Goal: Navigation & Orientation: Find specific page/section

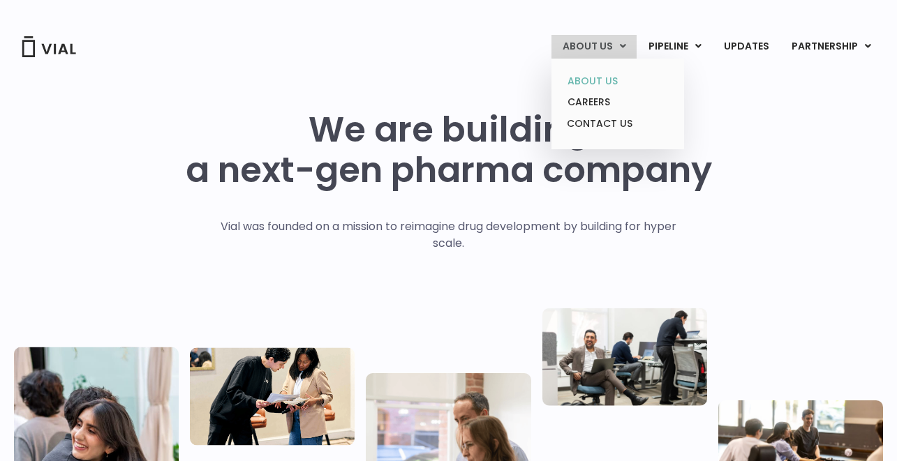
click at [586, 82] on link "ABOUT US" at bounding box center [617, 81] width 122 height 22
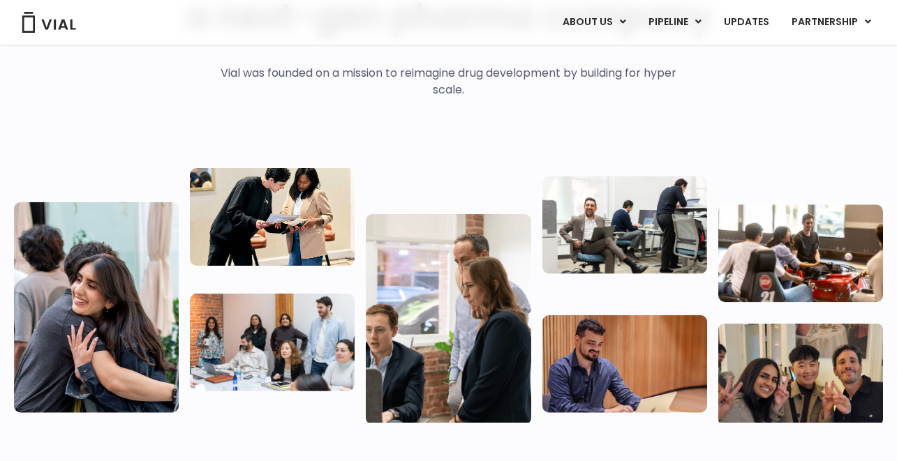
scroll to position [160, 0]
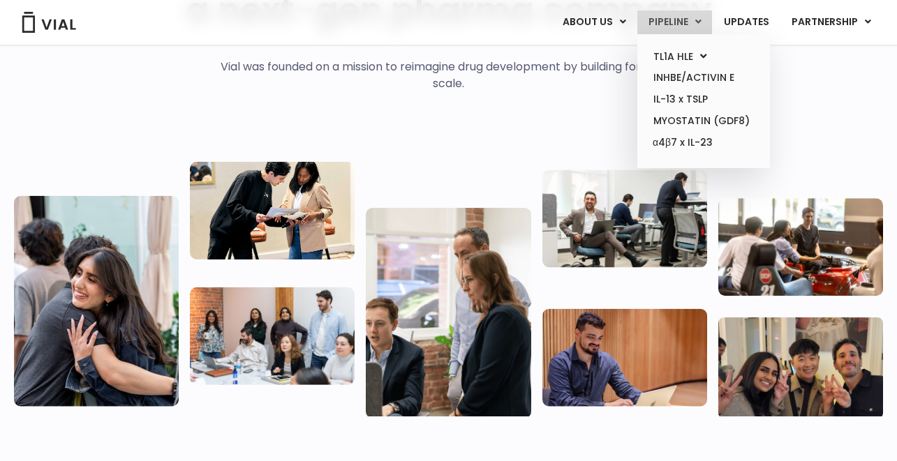
click at [680, 24] on link "PIPELINE" at bounding box center [674, 22] width 75 height 24
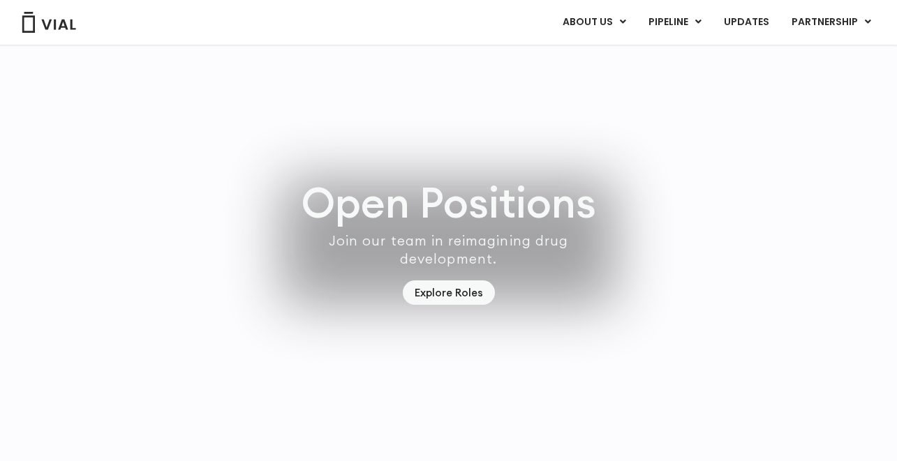
scroll to position [3847, 0]
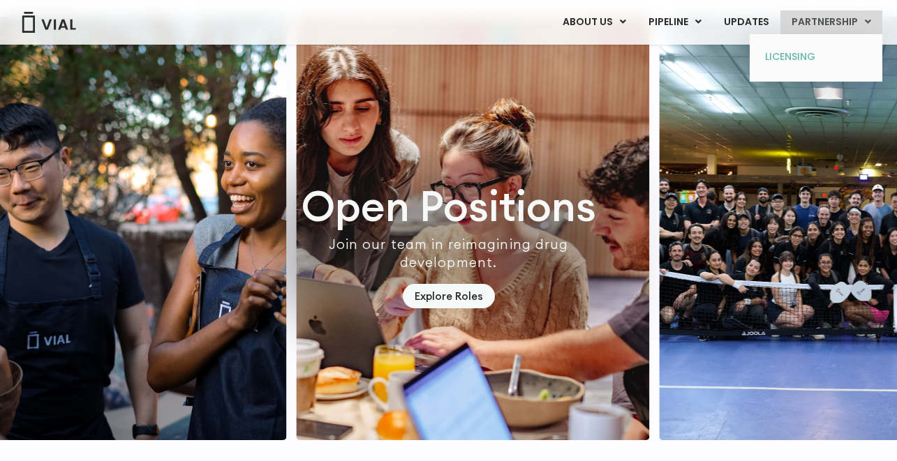
click at [777, 62] on link "LICENSING" at bounding box center [815, 57] width 122 height 22
click at [787, 46] on link "LICENSING" at bounding box center [815, 57] width 122 height 22
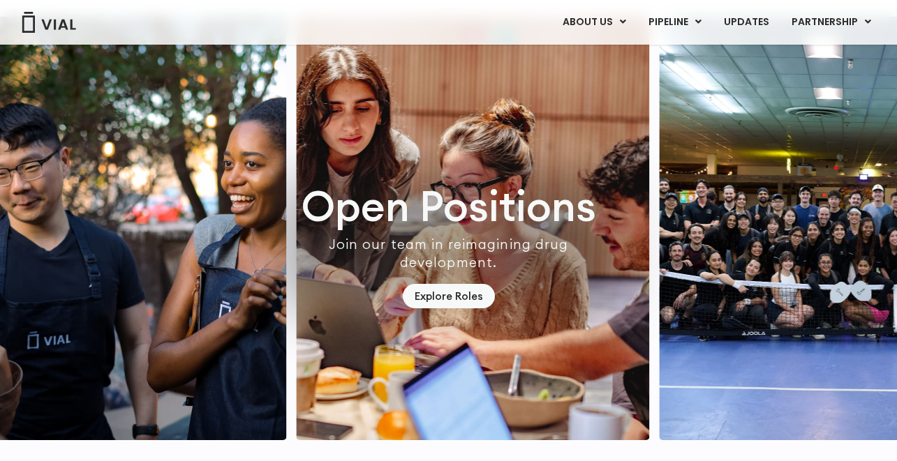
scroll to position [4023, 0]
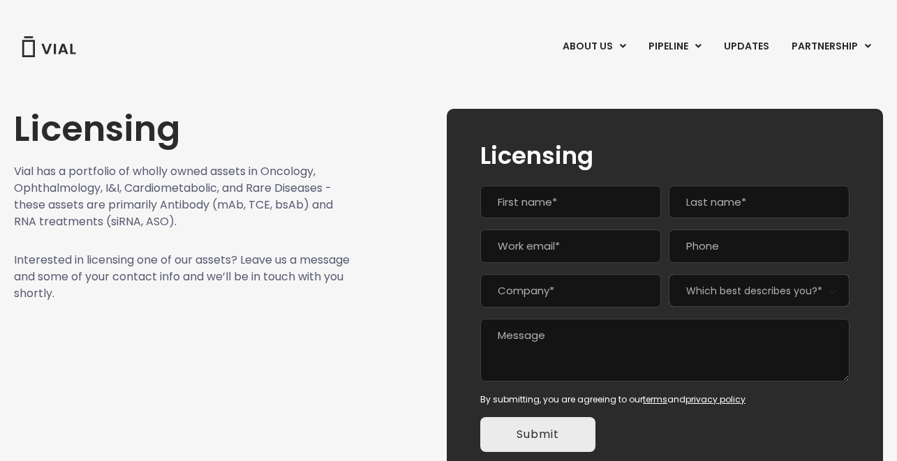
click at [52, 48] on img at bounding box center [49, 46] width 56 height 21
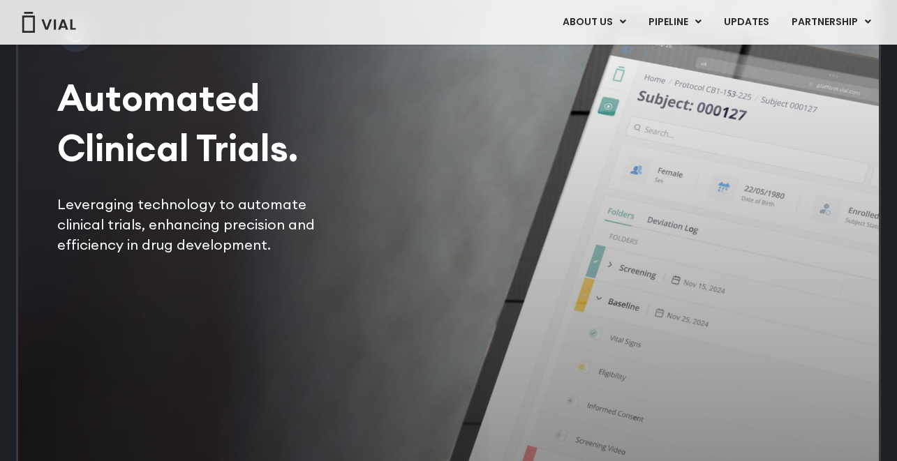
scroll to position [2734, 0]
